Goal: Transaction & Acquisition: Obtain resource

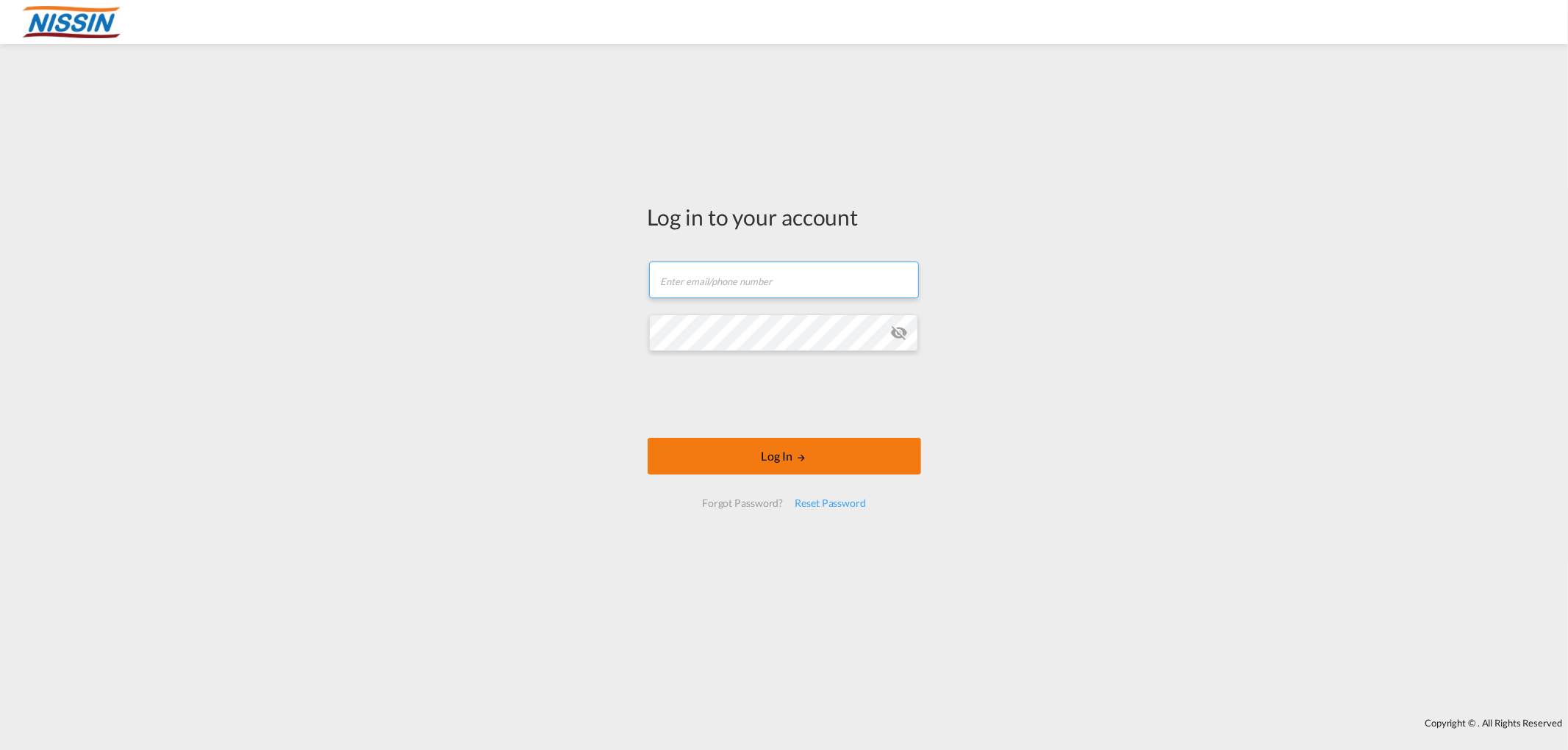
type input "[EMAIL_ADDRESS][DOMAIN_NAME]"
click at [750, 455] on button "Log In" at bounding box center [784, 456] width 273 height 37
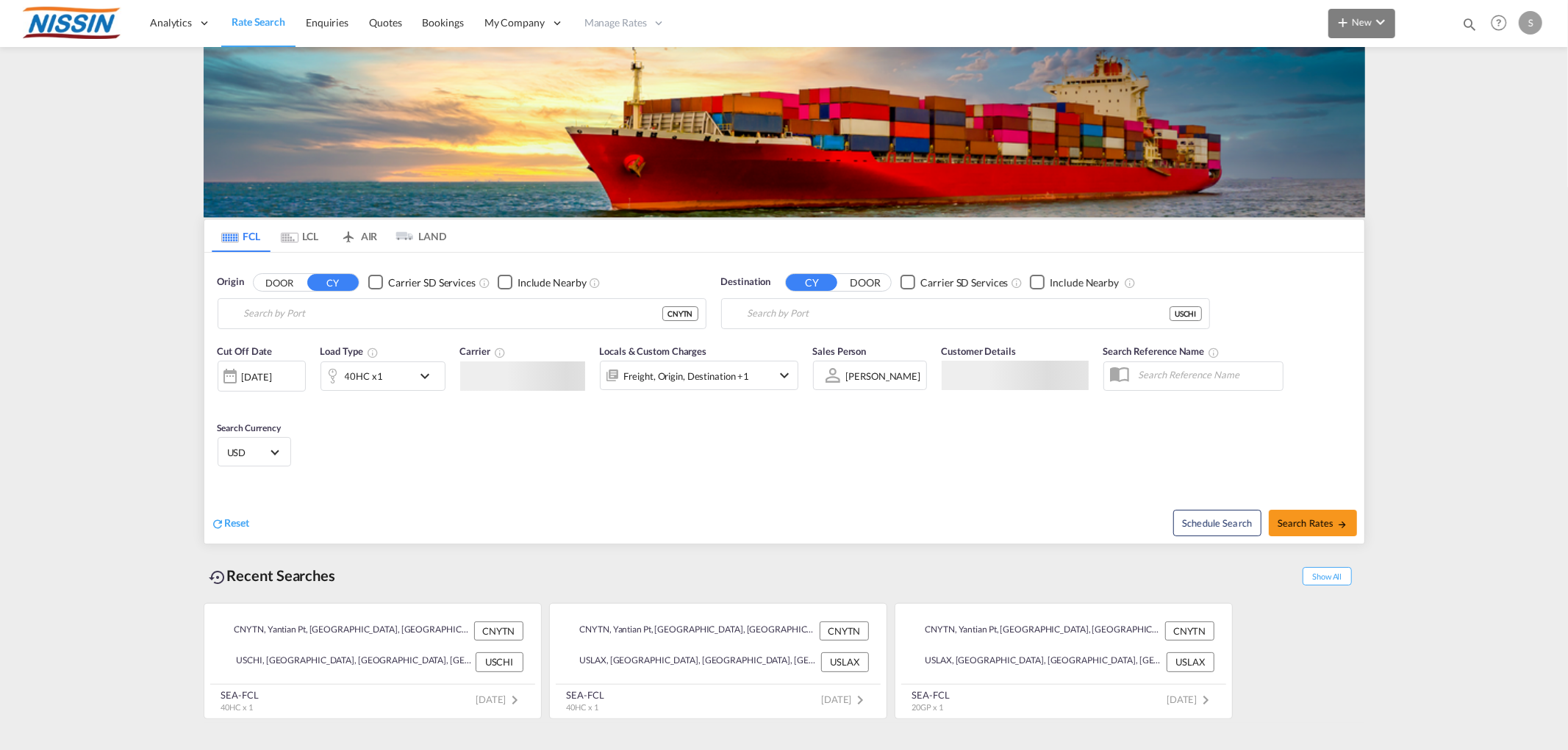
type input "Yantian Pt, CNYTN"
type input "[GEOGRAPHIC_DATA], [GEOGRAPHIC_DATA], USCHI"
click at [1364, 28] on button "New" at bounding box center [1362, 24] width 67 height 29
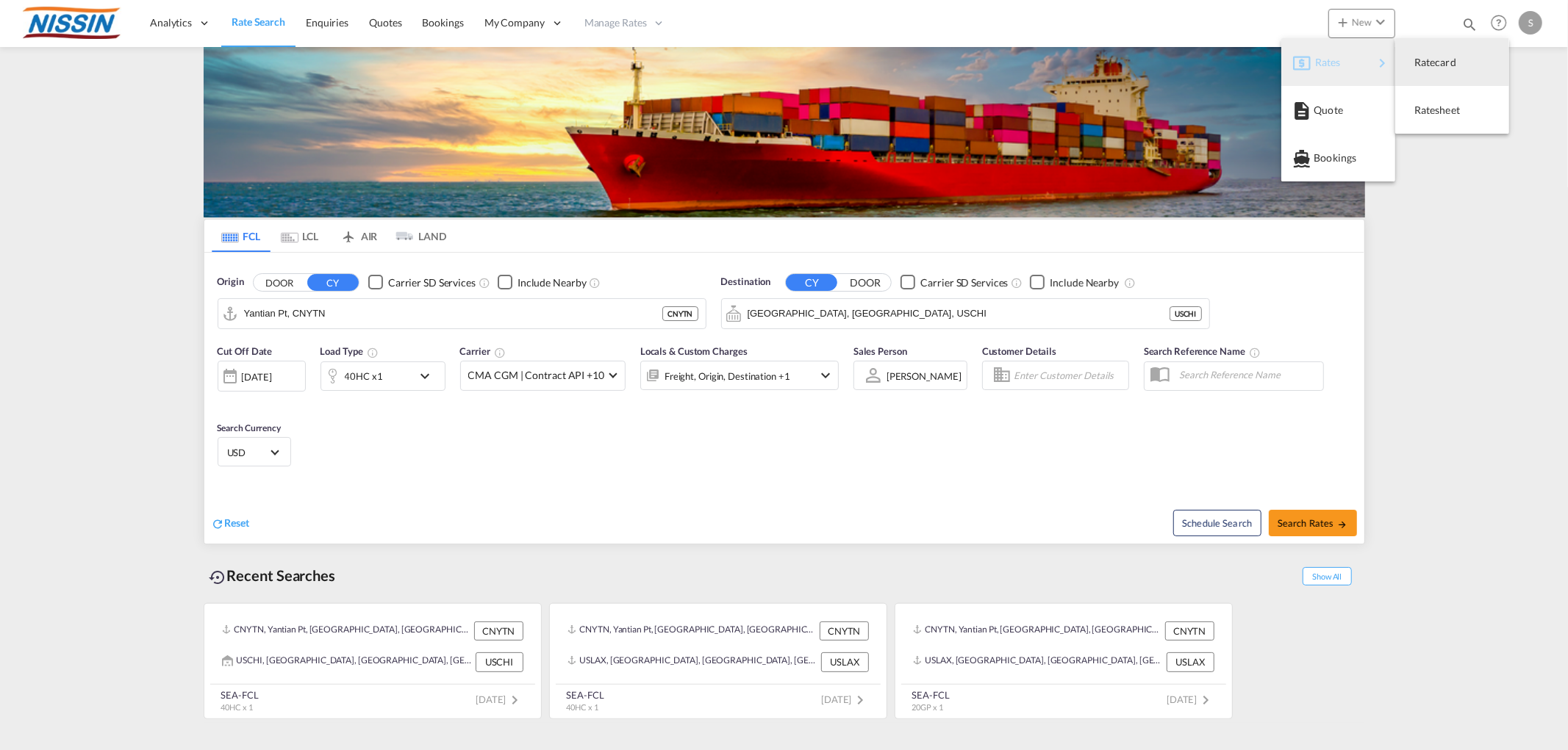
click at [1300, 63] on md-icon "button" at bounding box center [1302, 63] width 18 height 18
click at [1443, 102] on div "Ratesheet" at bounding box center [1441, 111] width 55 height 37
